Goal: Find specific page/section: Find specific page/section

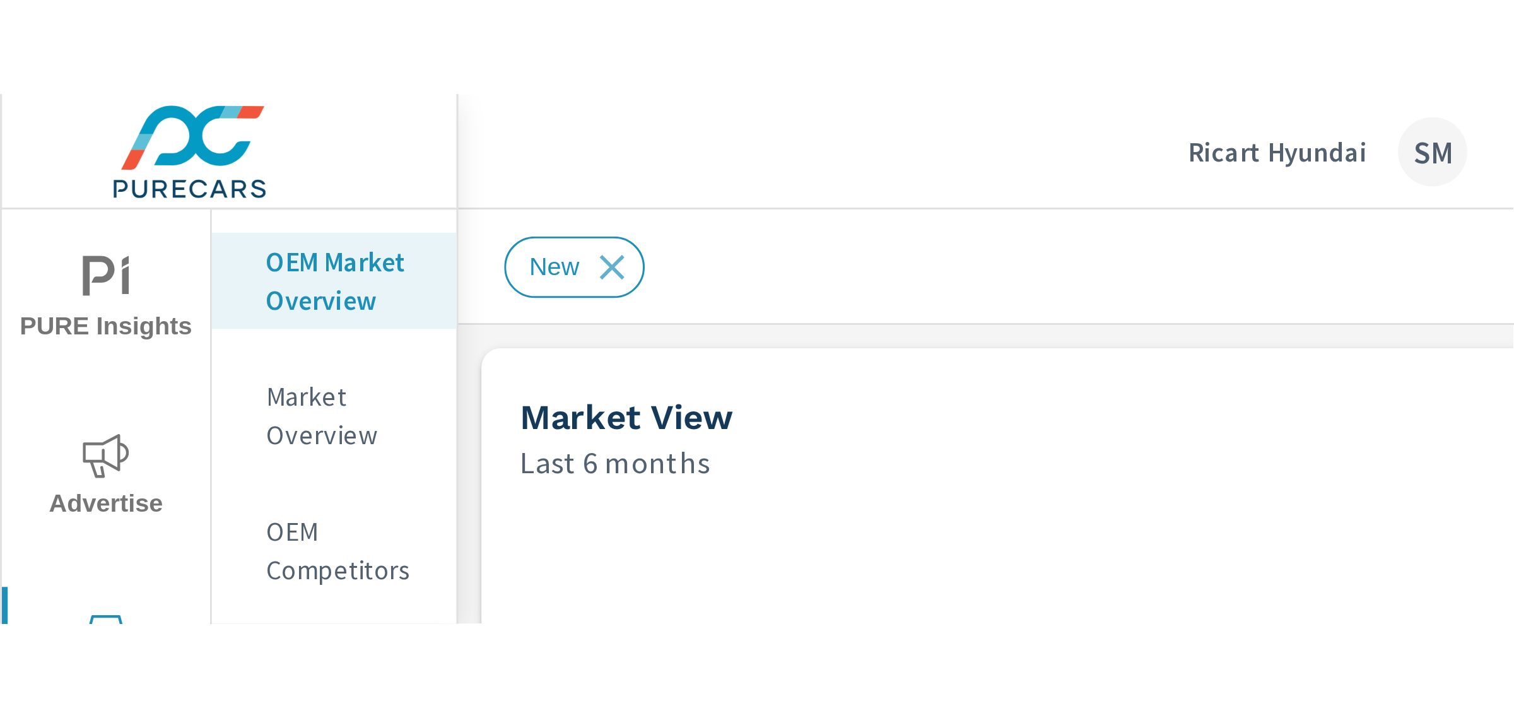
scroll to position [1, 0]
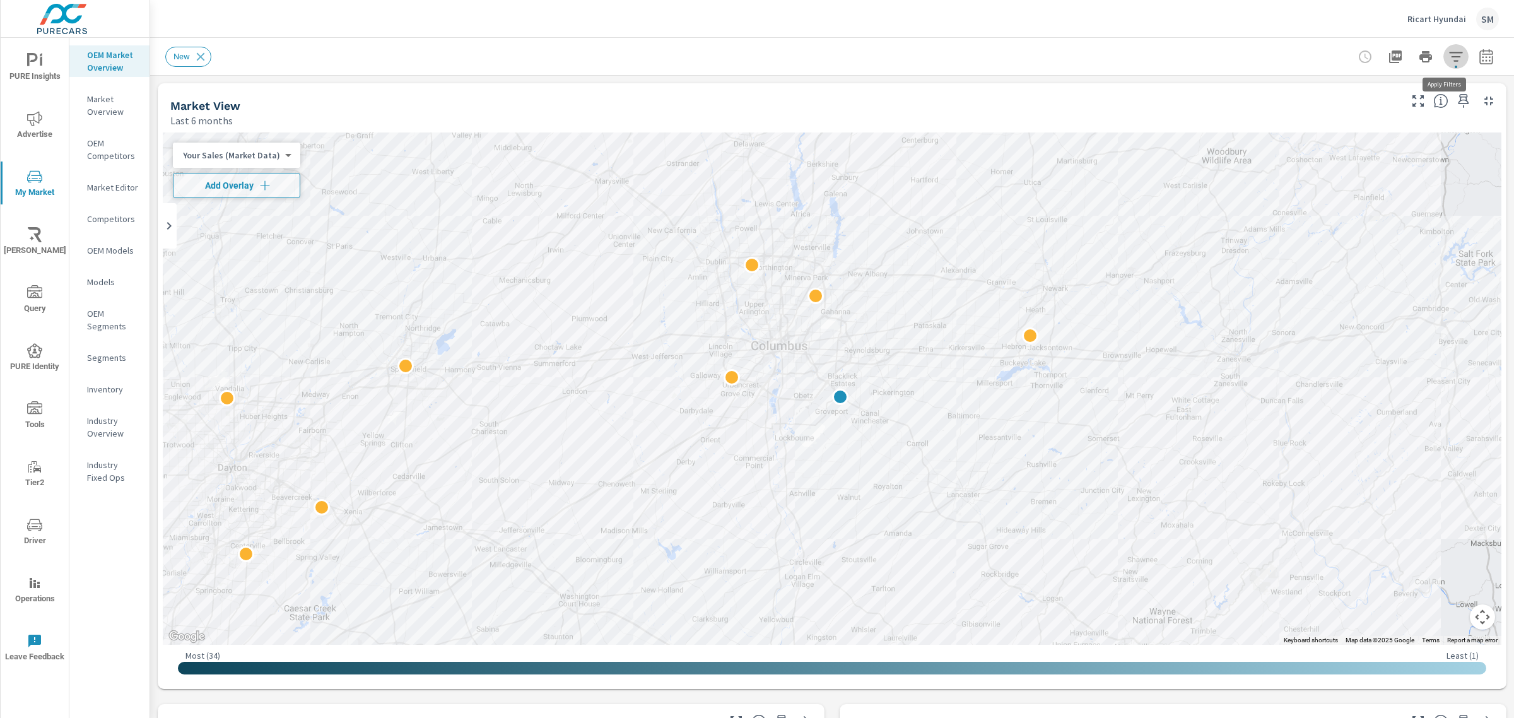
click at [1009, 59] on icon "button" at bounding box center [1456, 56] width 15 height 15
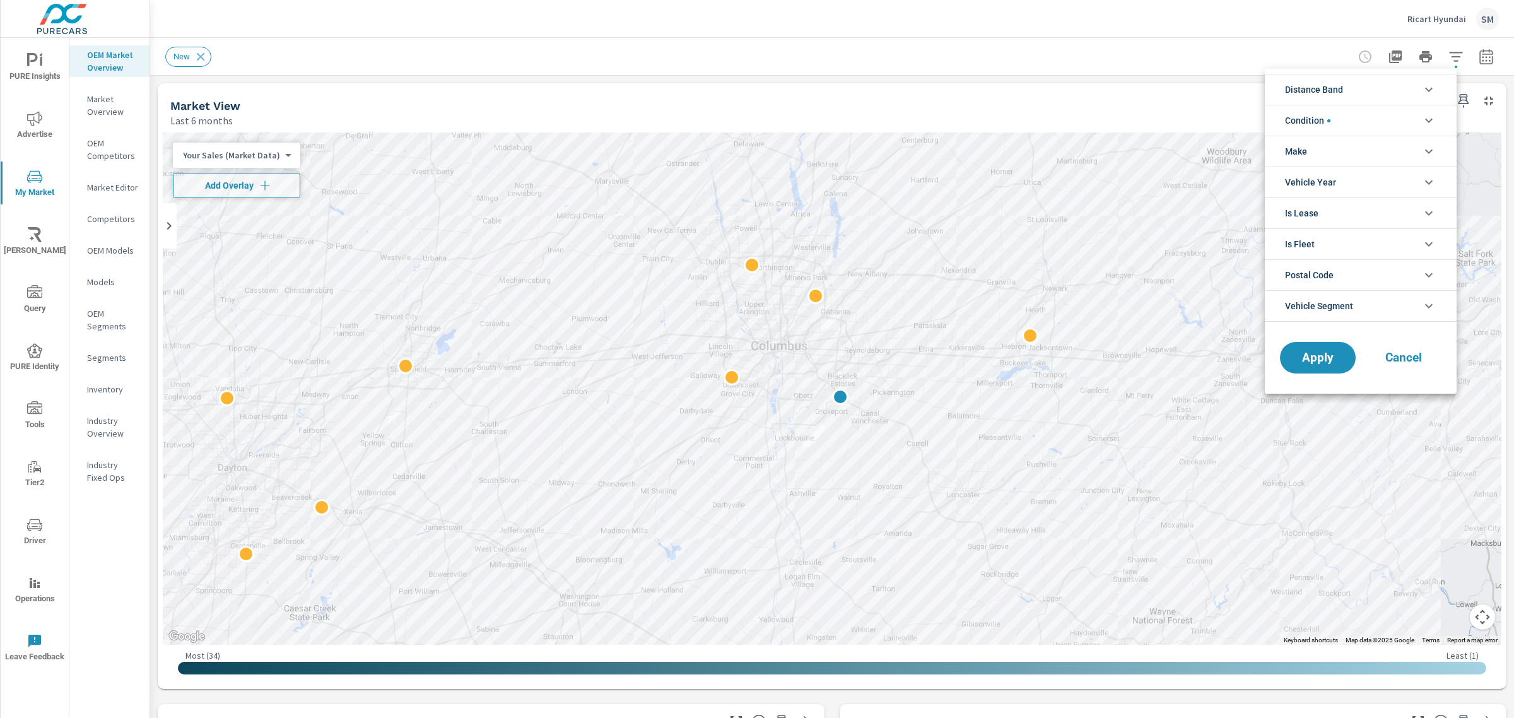
click at [1009, 305] on li "Vehicle Segment" at bounding box center [1361, 306] width 192 height 32
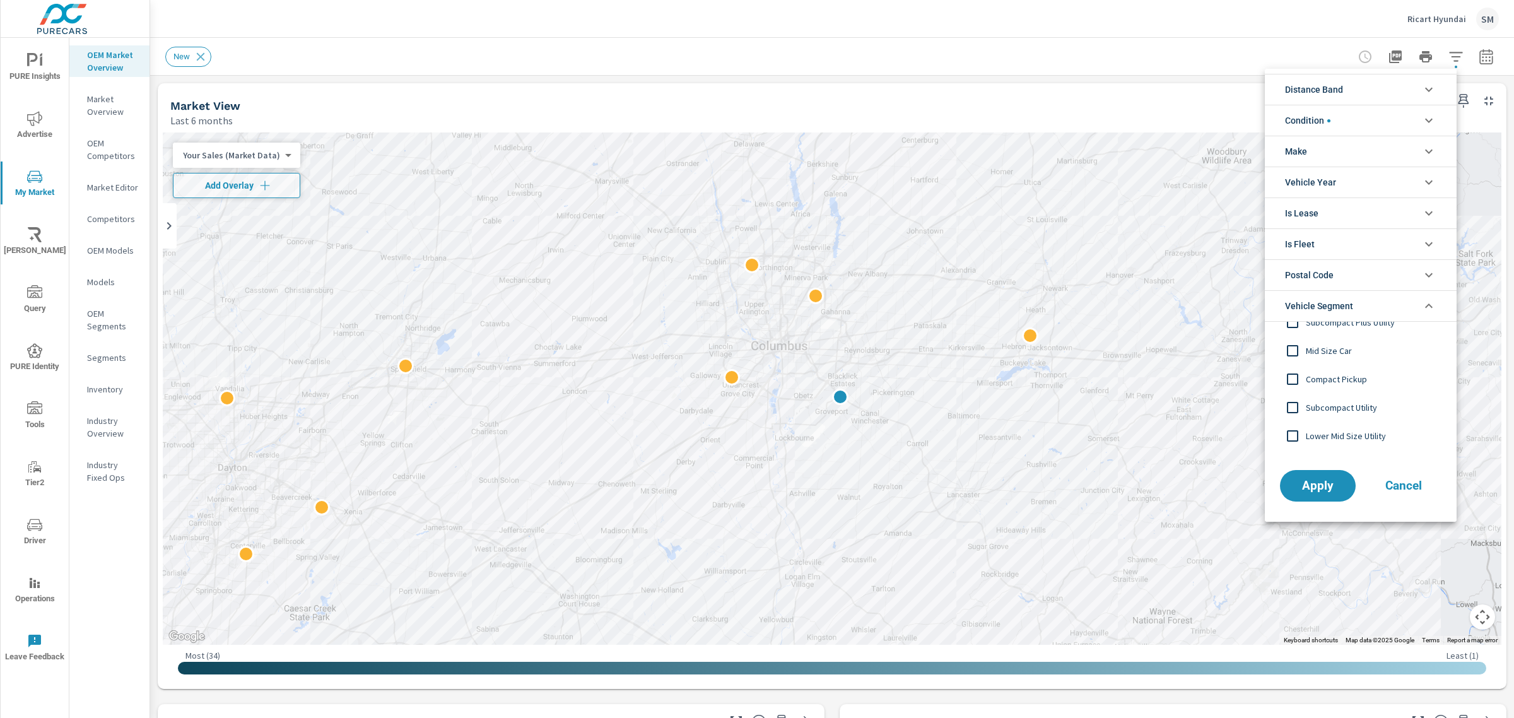
scroll to position [0, 0]
click at [1009, 434] on span "Cancel" at bounding box center [1404, 485] width 50 height 11
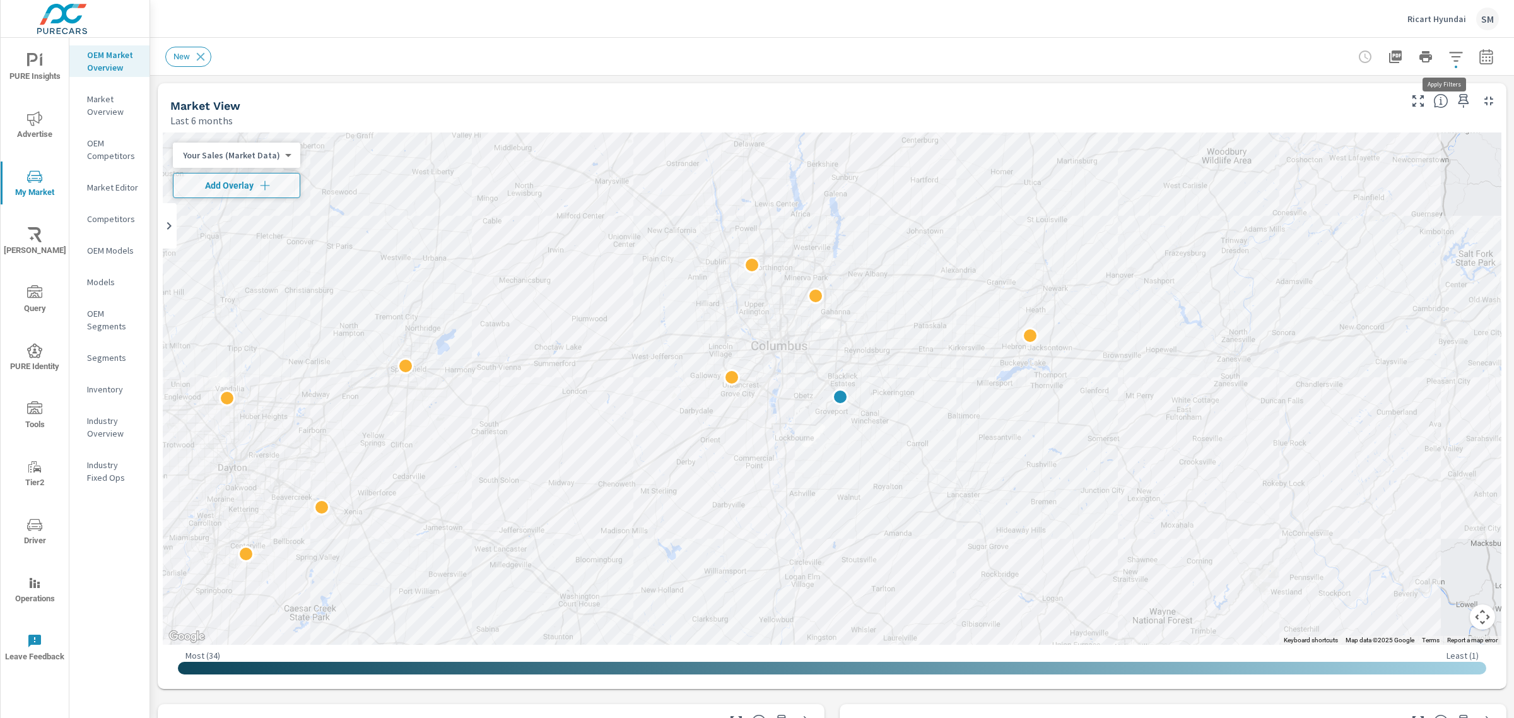
click at [1009, 56] on icon "button" at bounding box center [1455, 56] width 13 height 9
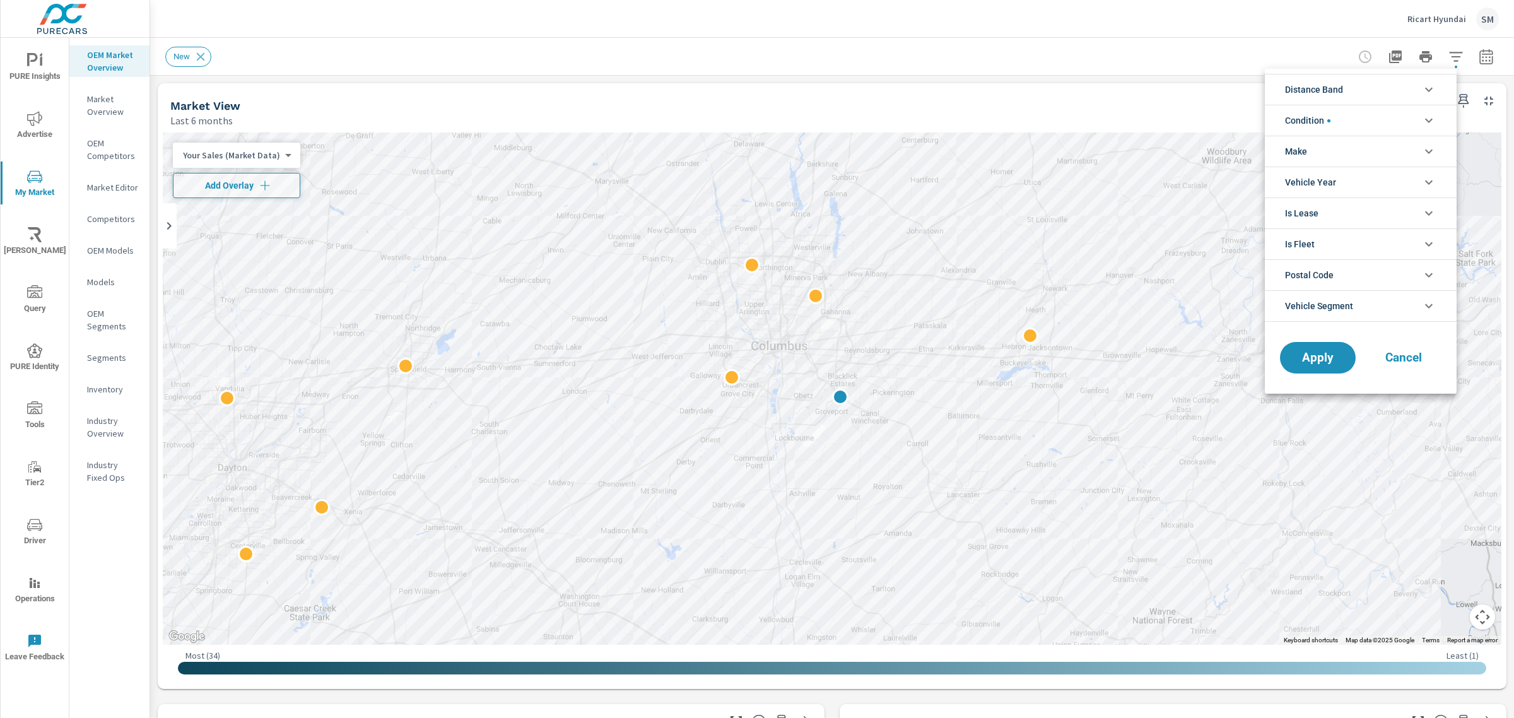
click at [1009, 88] on li "Distance Band" at bounding box center [1361, 89] width 192 height 31
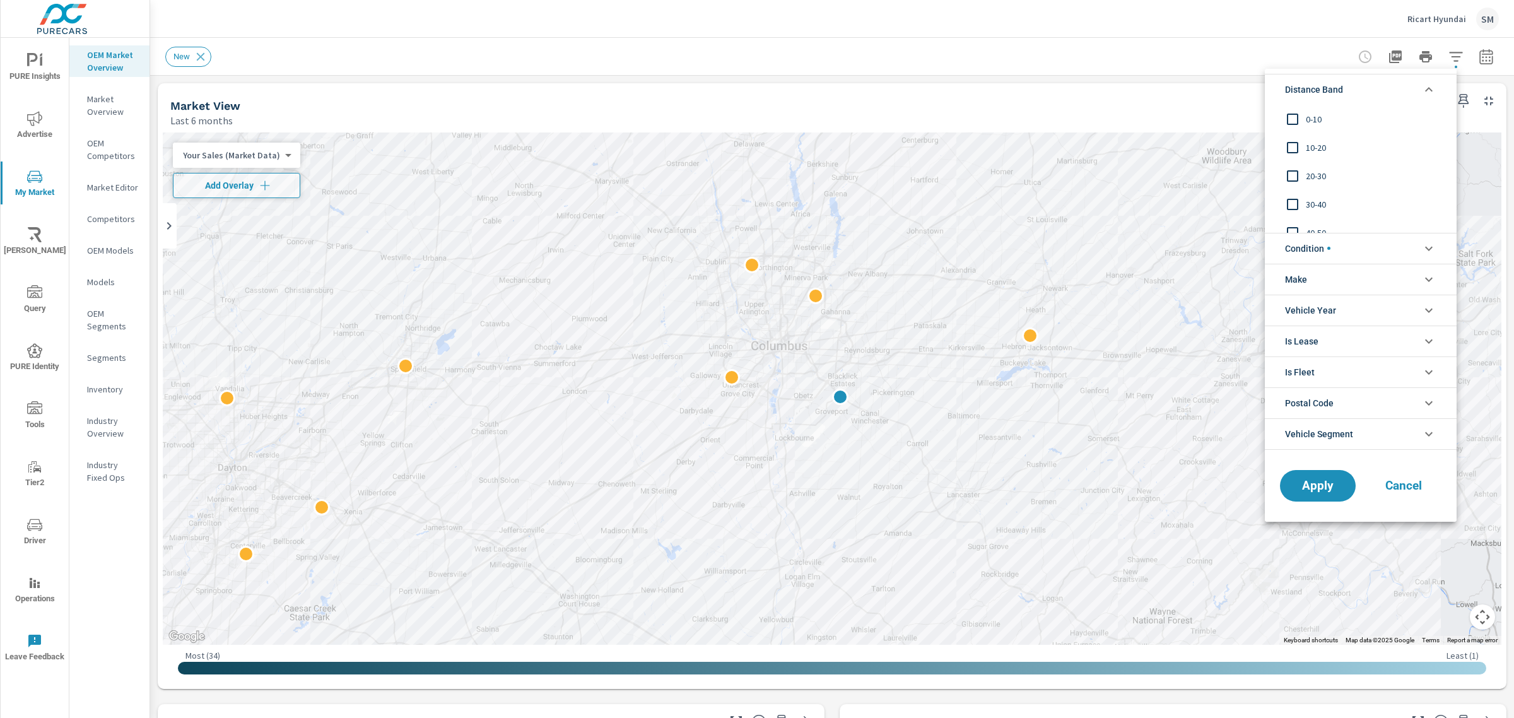
click at [1009, 88] on li "Distance Band" at bounding box center [1361, 89] width 192 height 31
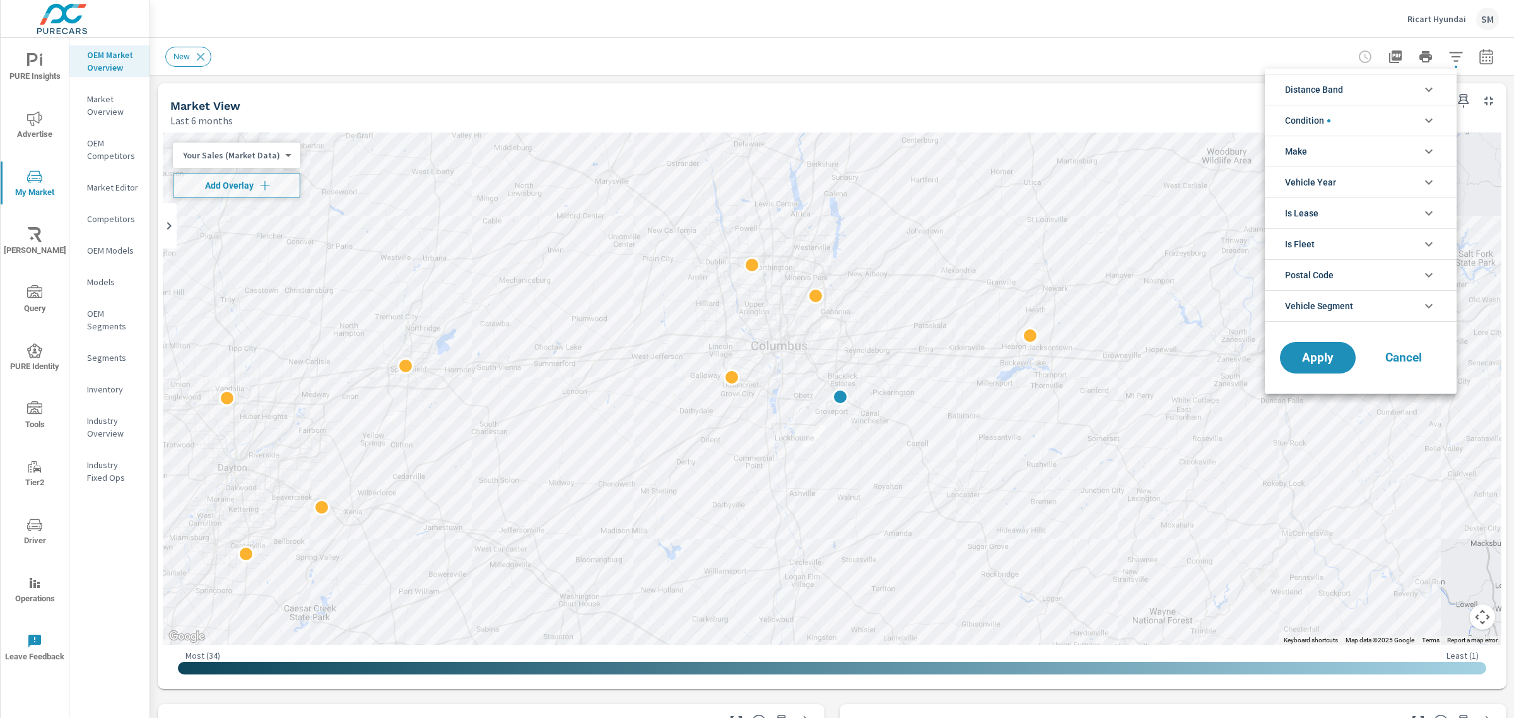
click at [1009, 175] on li "Vehicle Year" at bounding box center [1361, 182] width 192 height 31
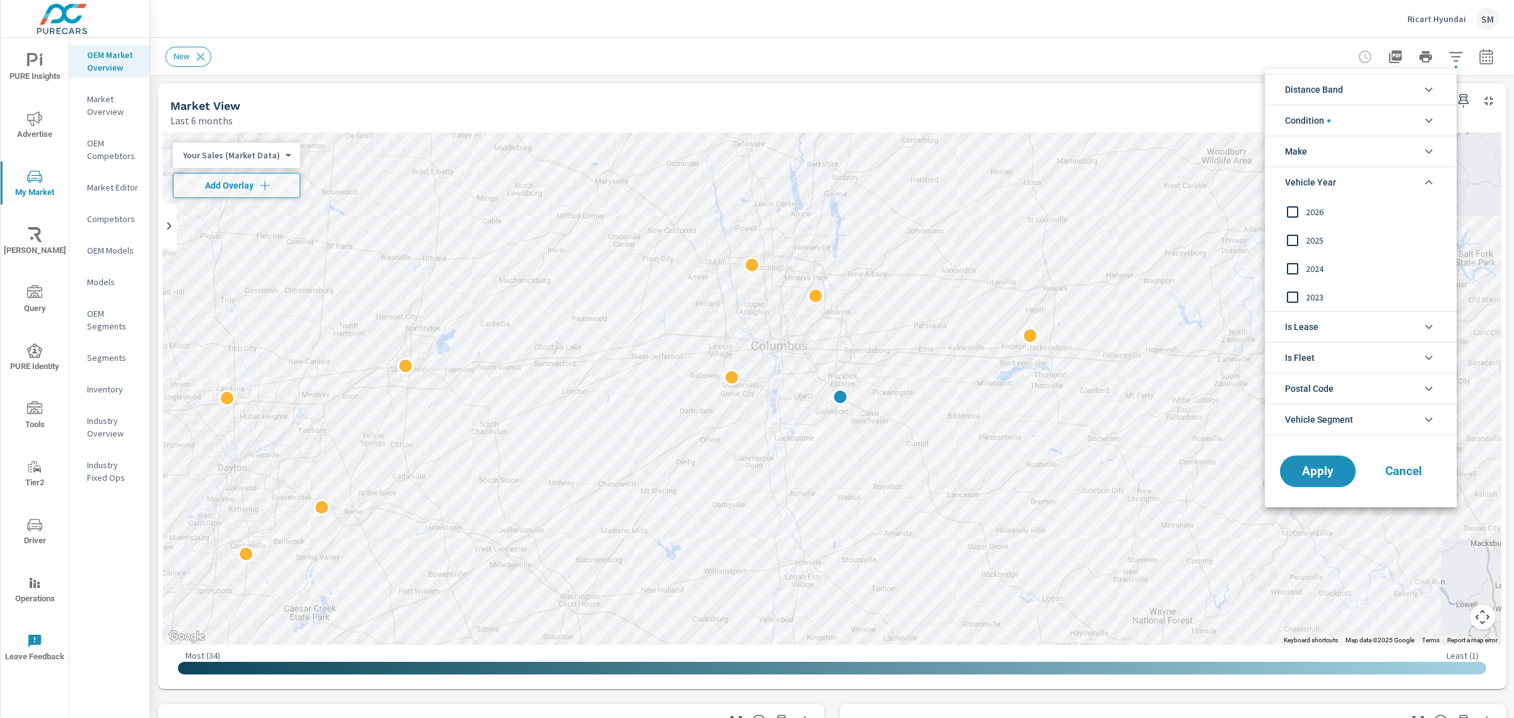
click at [1009, 175] on li "Vehicle Year" at bounding box center [1361, 182] width 192 height 31
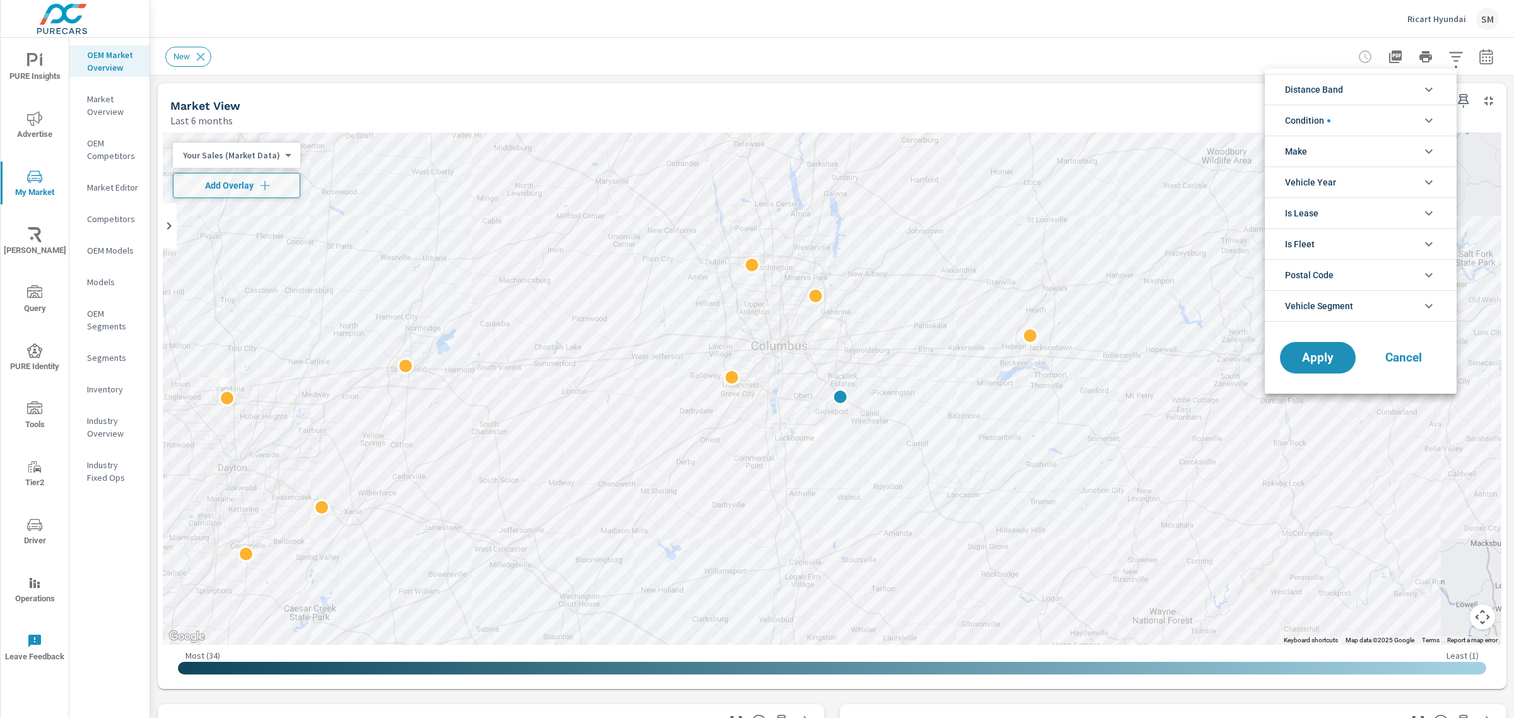
click at [1009, 139] on li "Make" at bounding box center [1361, 151] width 192 height 31
click at [1009, 149] on li "Make" at bounding box center [1361, 151] width 192 height 31
click at [1009, 300] on li "Vehicle Segment" at bounding box center [1361, 306] width 192 height 32
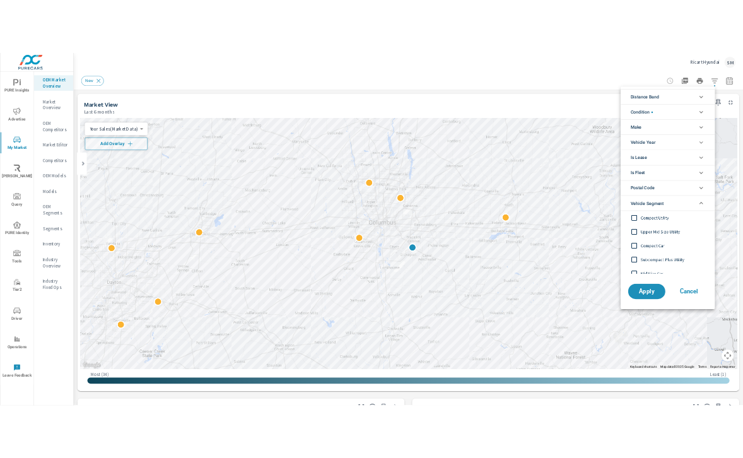
scroll to position [1, 0]
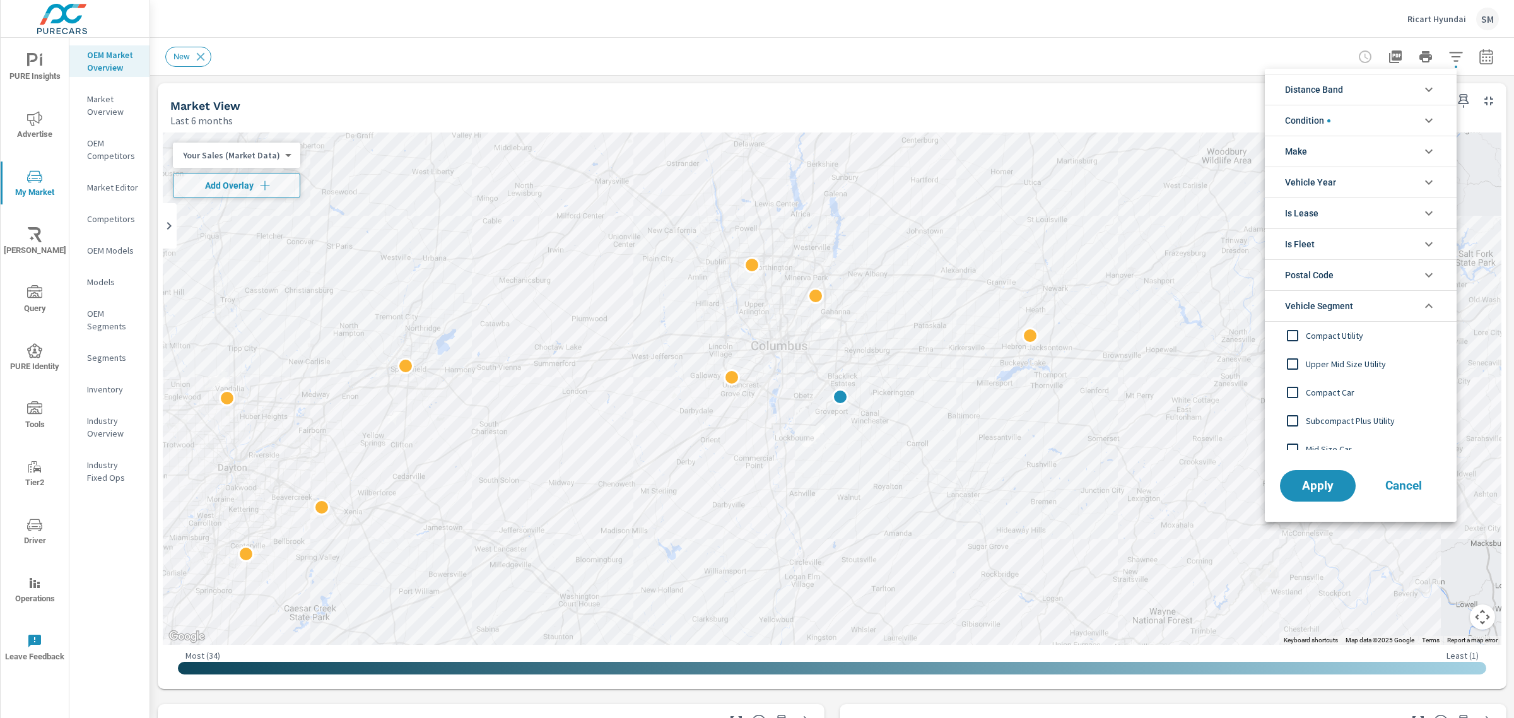
click at [1009, 304] on li "Vehicle Segment" at bounding box center [1361, 306] width 192 height 32
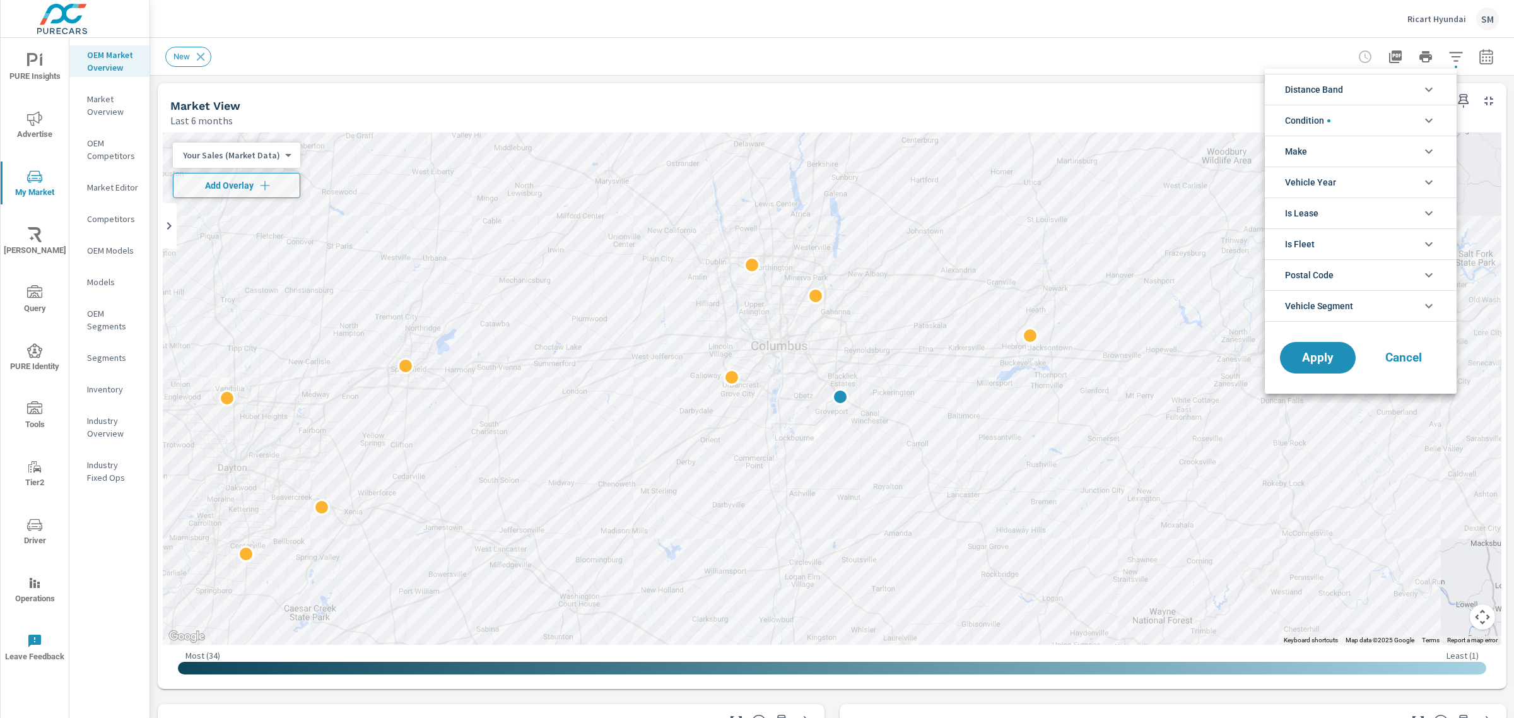
click at [1009, 50] on div at bounding box center [757, 359] width 1514 height 718
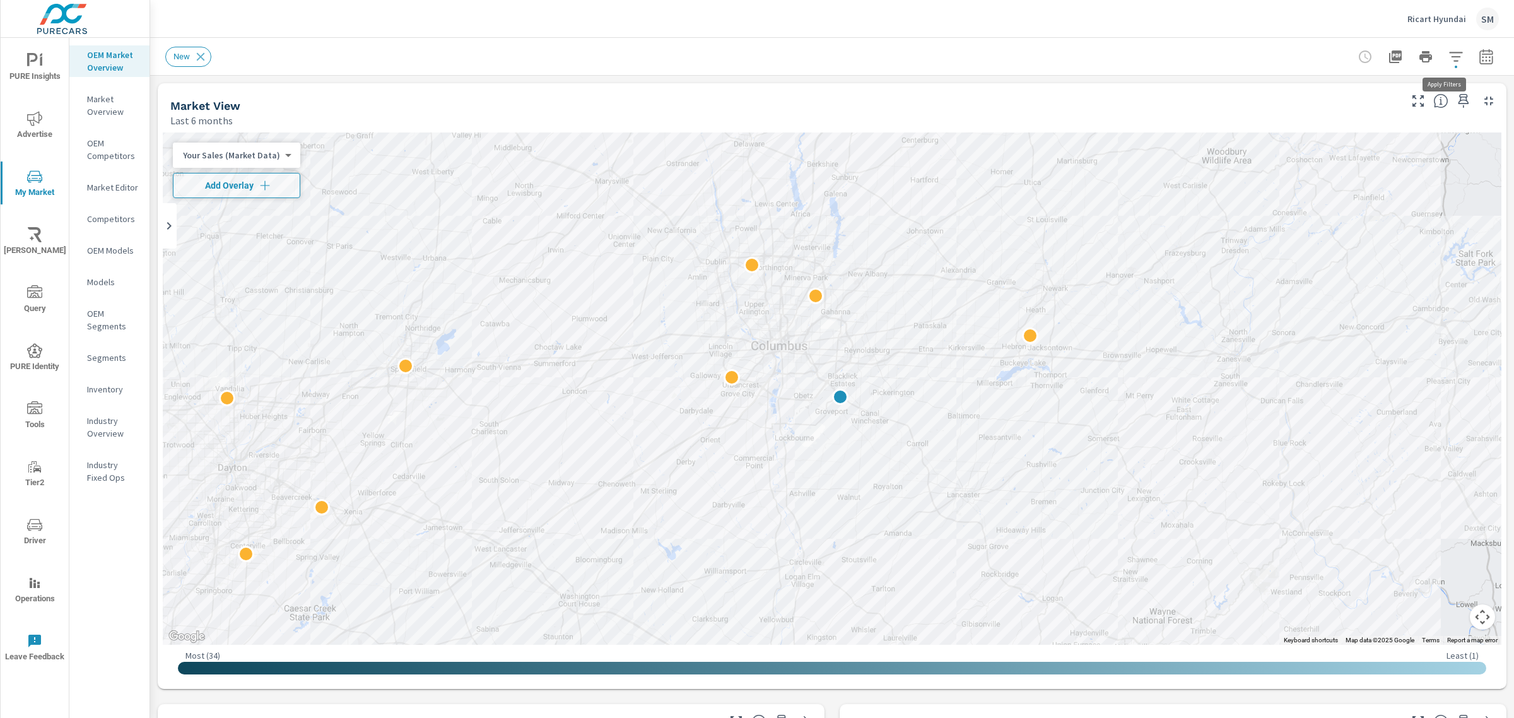
click at [1009, 52] on icon "button" at bounding box center [1455, 56] width 13 height 9
